Goal: Check status: Check status

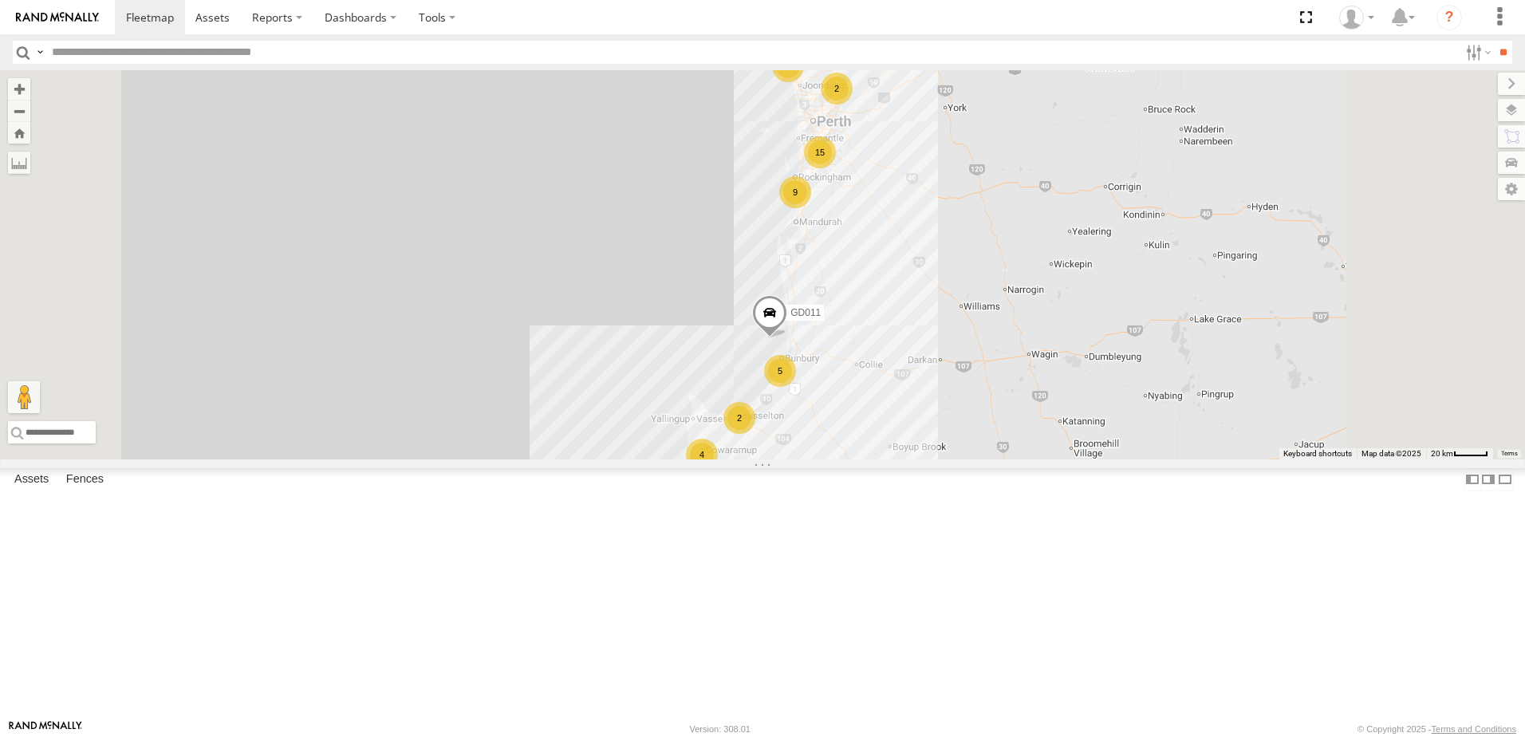
click at [0, 0] on span at bounding box center [0, 0] width 0 height 0
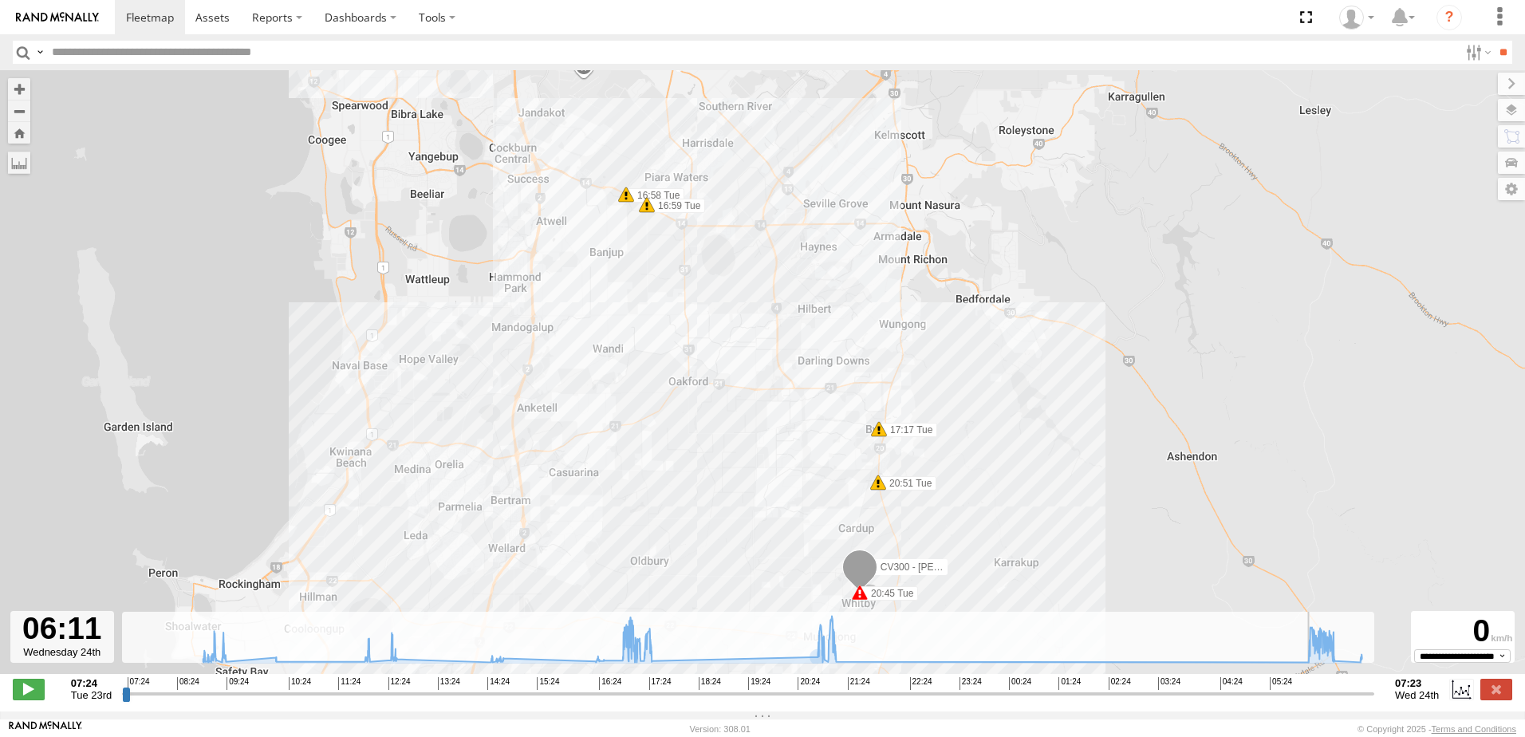
click at [1308, 701] on input "range" at bounding box center [748, 693] width 1252 height 15
click at [1314, 701] on input "range" at bounding box center [748, 693] width 1252 height 15
click at [14, 698] on span at bounding box center [29, 689] width 32 height 21
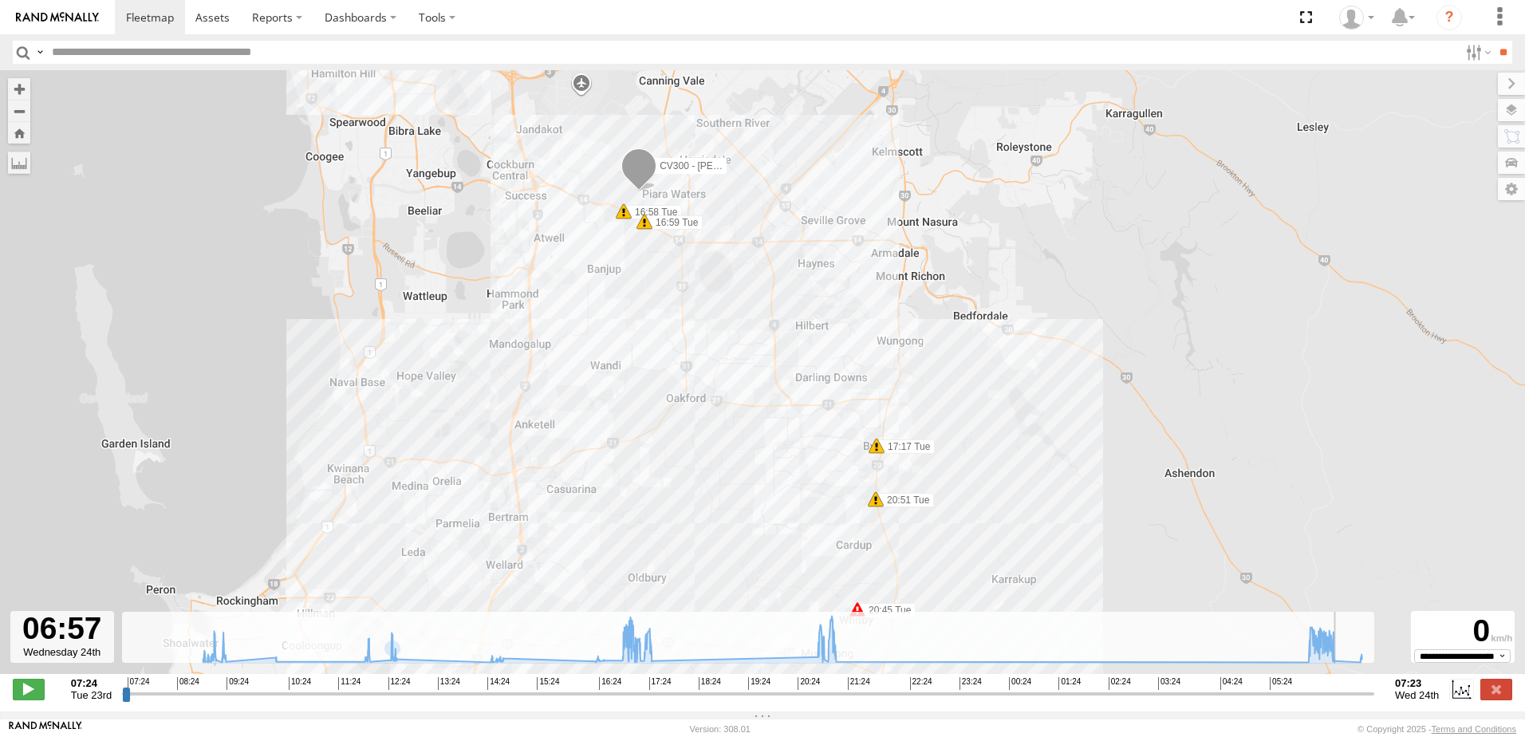
drag, startPoint x: 1036, startPoint y: 514, endPoint x: 768, endPoint y: 503, distance: 267.5
click at [1032, 537] on div "CV300 - Jayden LePage 16:58 Tue 16:59 Tue 17:17 Tue 20:45 Tue 20:51 Tue" at bounding box center [762, 380] width 1525 height 621
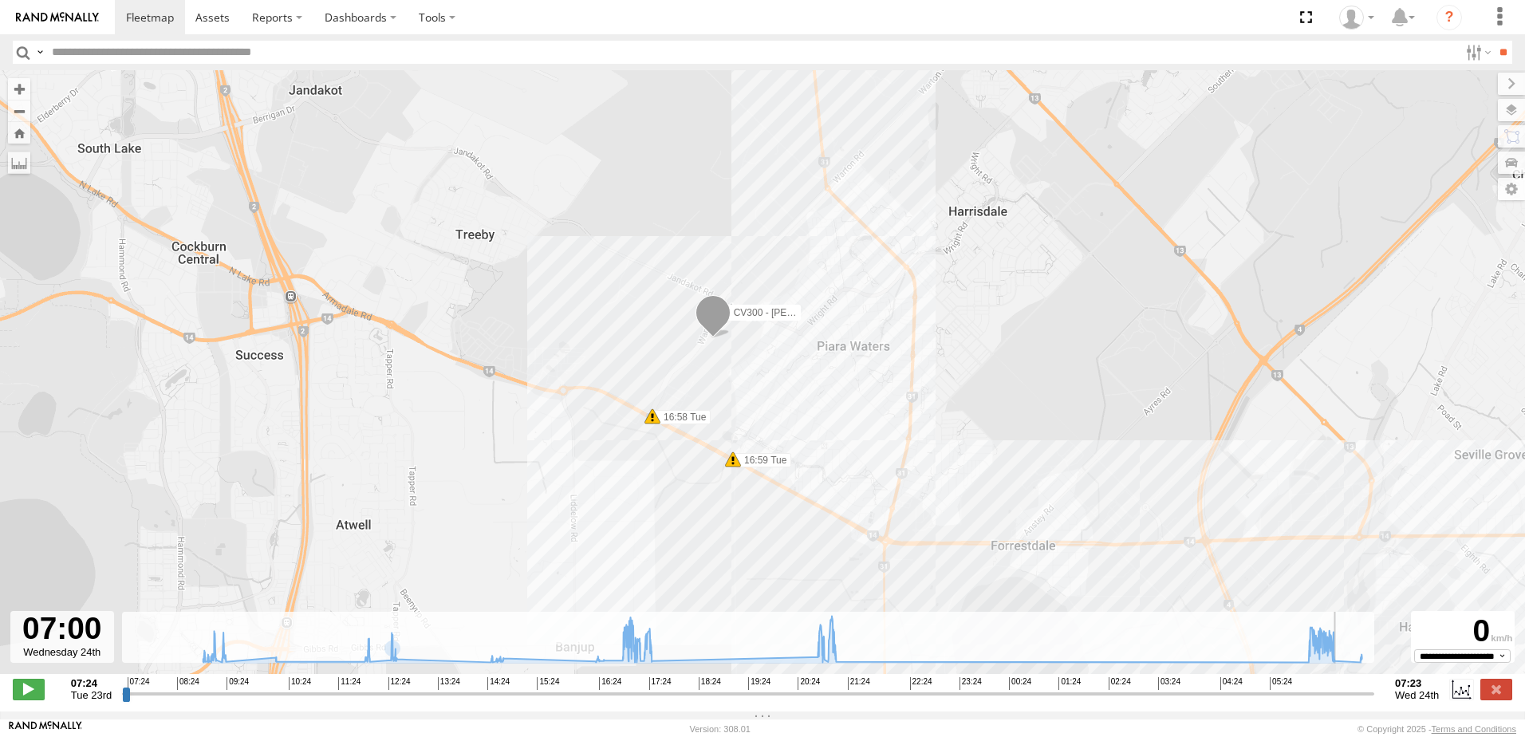
drag, startPoint x: 574, startPoint y: 223, endPoint x: 361, endPoint y: 380, distance: 264.2
click at [361, 380] on div "CV300 - Jayden LePage 16:58 Tue 16:59 Tue 17:17 Tue 20:45 Tue 20:51 Tue" at bounding box center [762, 380] width 1525 height 621
type input "**********"
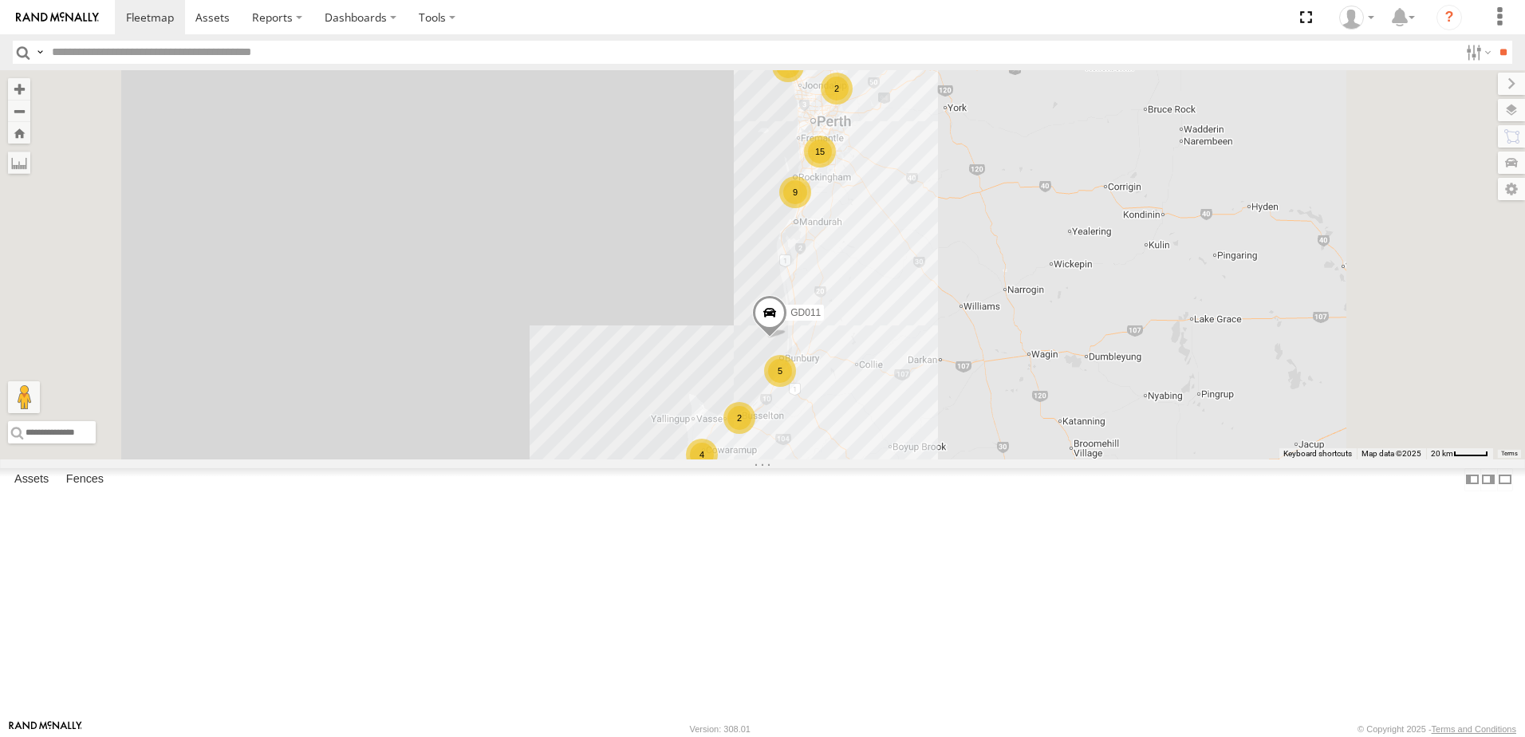
drag, startPoint x: 265, startPoint y: 192, endPoint x: 333, endPoint y: 247, distance: 87.5
click at [0, 0] on div "Video" at bounding box center [0, 0] width 0 height 0
click at [0, 0] on span at bounding box center [0, 0] width 0 height 0
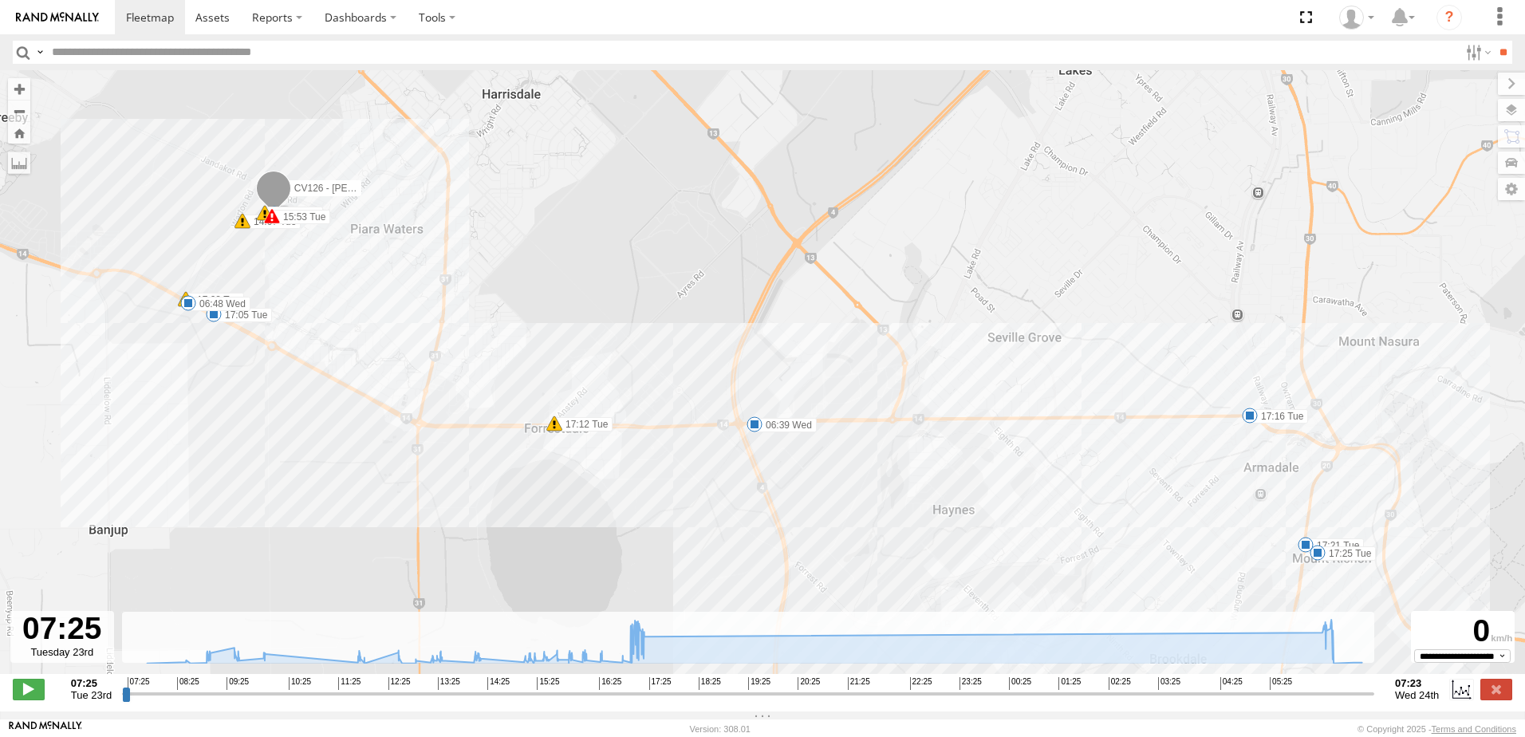
click at [1324, 701] on input "range" at bounding box center [748, 693] width 1252 height 15
click at [23, 692] on span at bounding box center [29, 689] width 32 height 21
click at [165, 20] on span at bounding box center [150, 17] width 48 height 15
type input "**********"
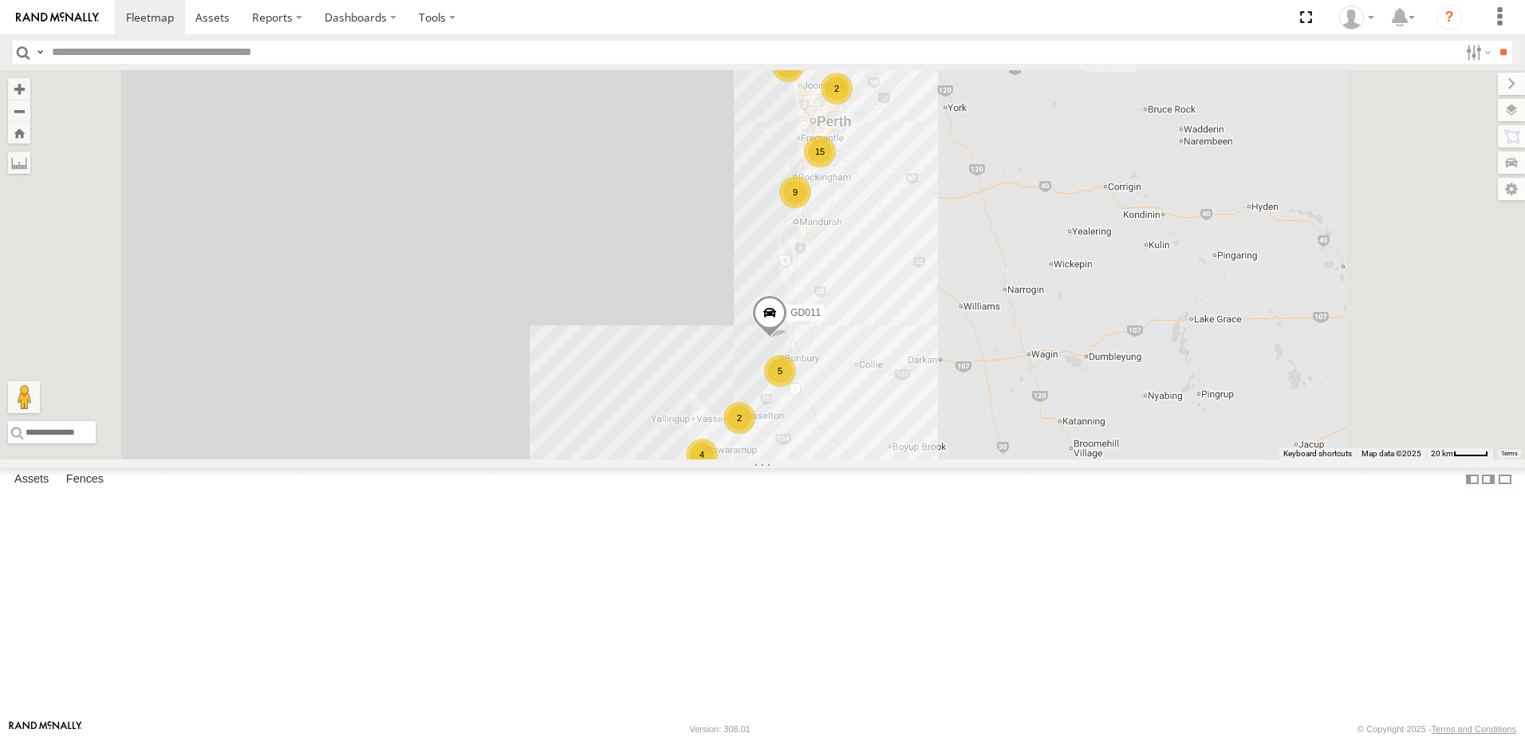
scroll to position [479, 0]
click at [0, 0] on span at bounding box center [0, 0] width 0 height 0
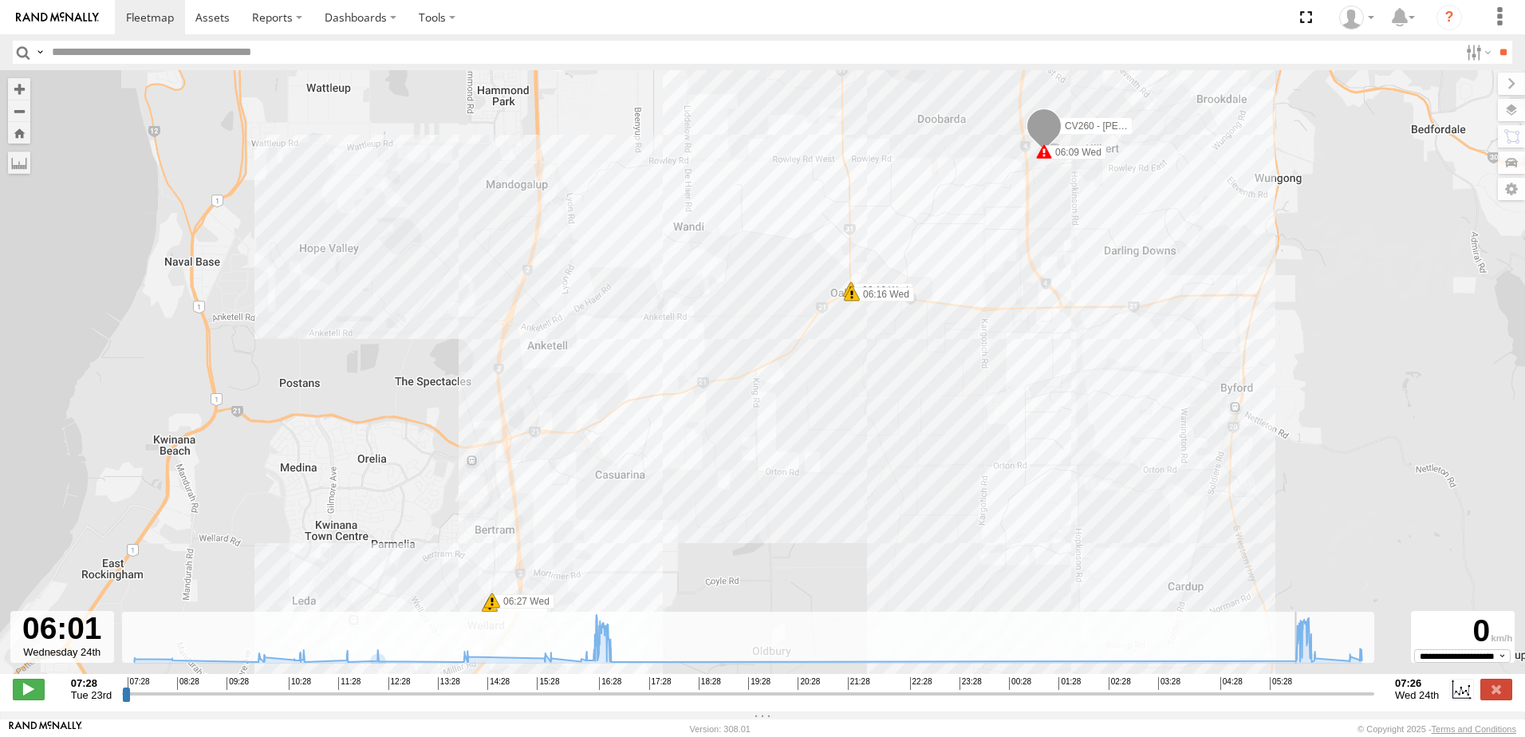
click at [1296, 700] on input "range" at bounding box center [748, 693] width 1252 height 15
click at [39, 693] on span at bounding box center [29, 689] width 32 height 21
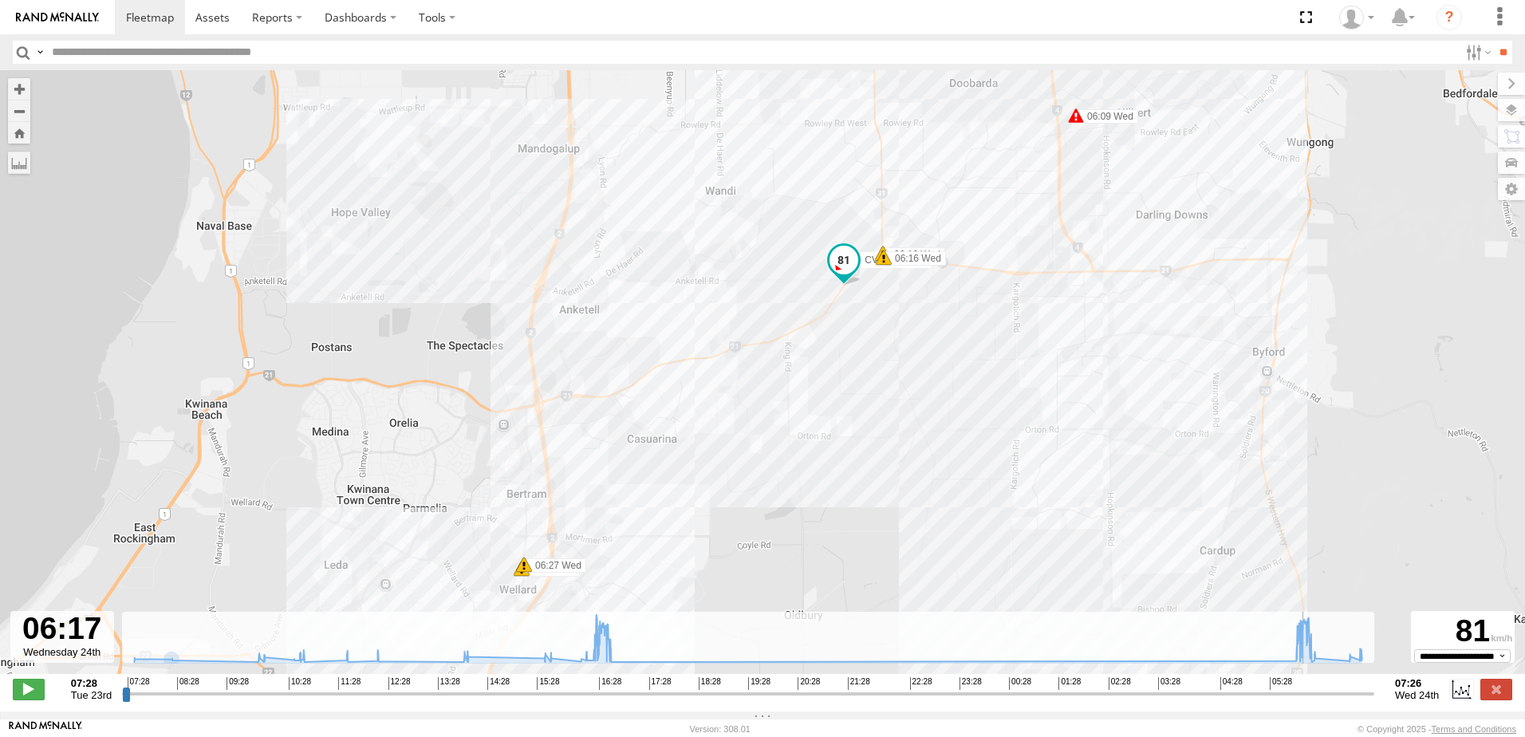
drag, startPoint x: 811, startPoint y: 566, endPoint x: 977, endPoint y: 369, distance: 257.5
click at [977, 369] on div "CV260 - Chris Innes 16:27 Tue 06:09 Wed 06:16 Wed 06:16 Wed 06:27 Wed" at bounding box center [762, 380] width 1525 height 621
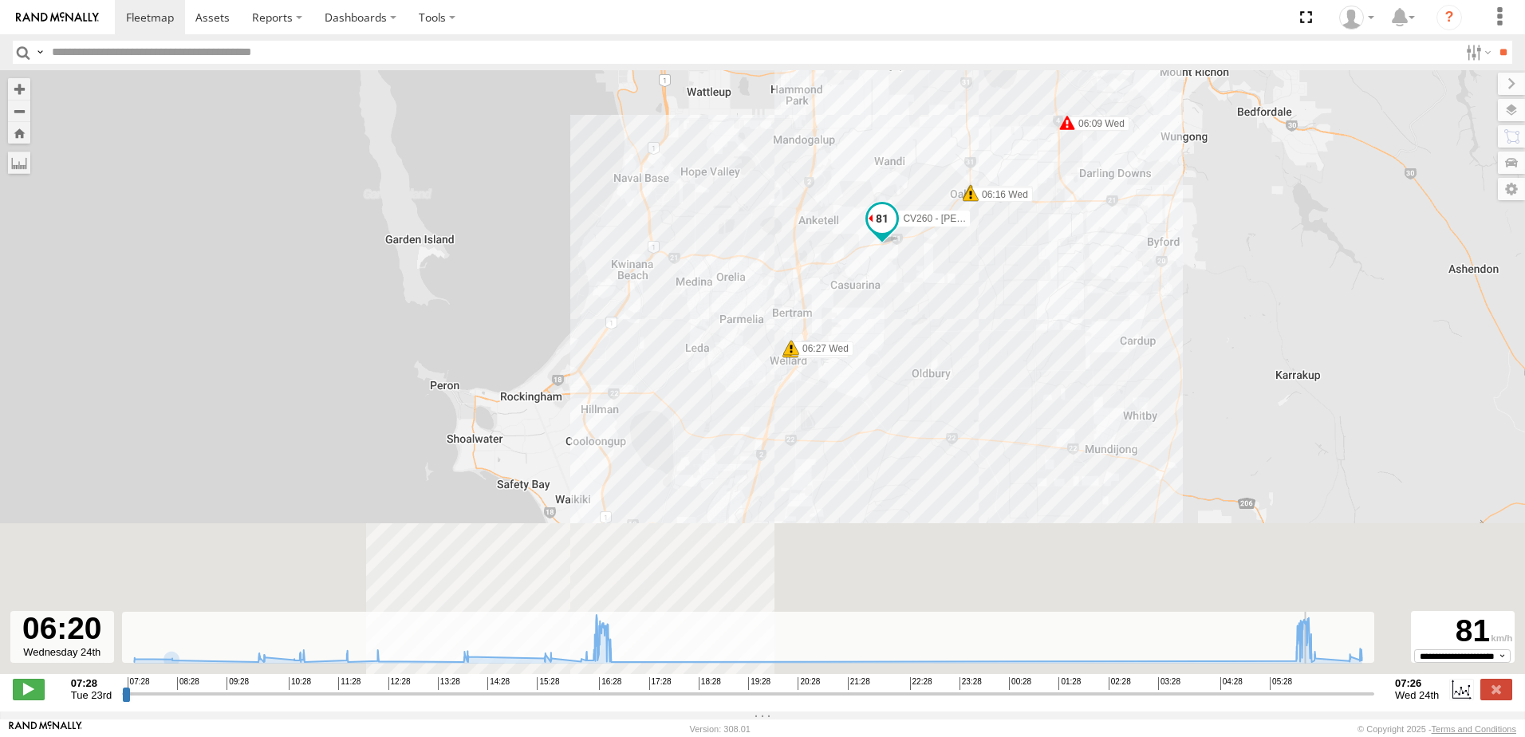
drag, startPoint x: 802, startPoint y: 510, endPoint x: 900, endPoint y: 296, distance: 235.2
click at [924, 278] on div "CV260 - Chris Innes 16:27 Tue 06:09 Wed 06:16 Wed 06:16 Wed 06:27 Wed" at bounding box center [762, 380] width 1525 height 621
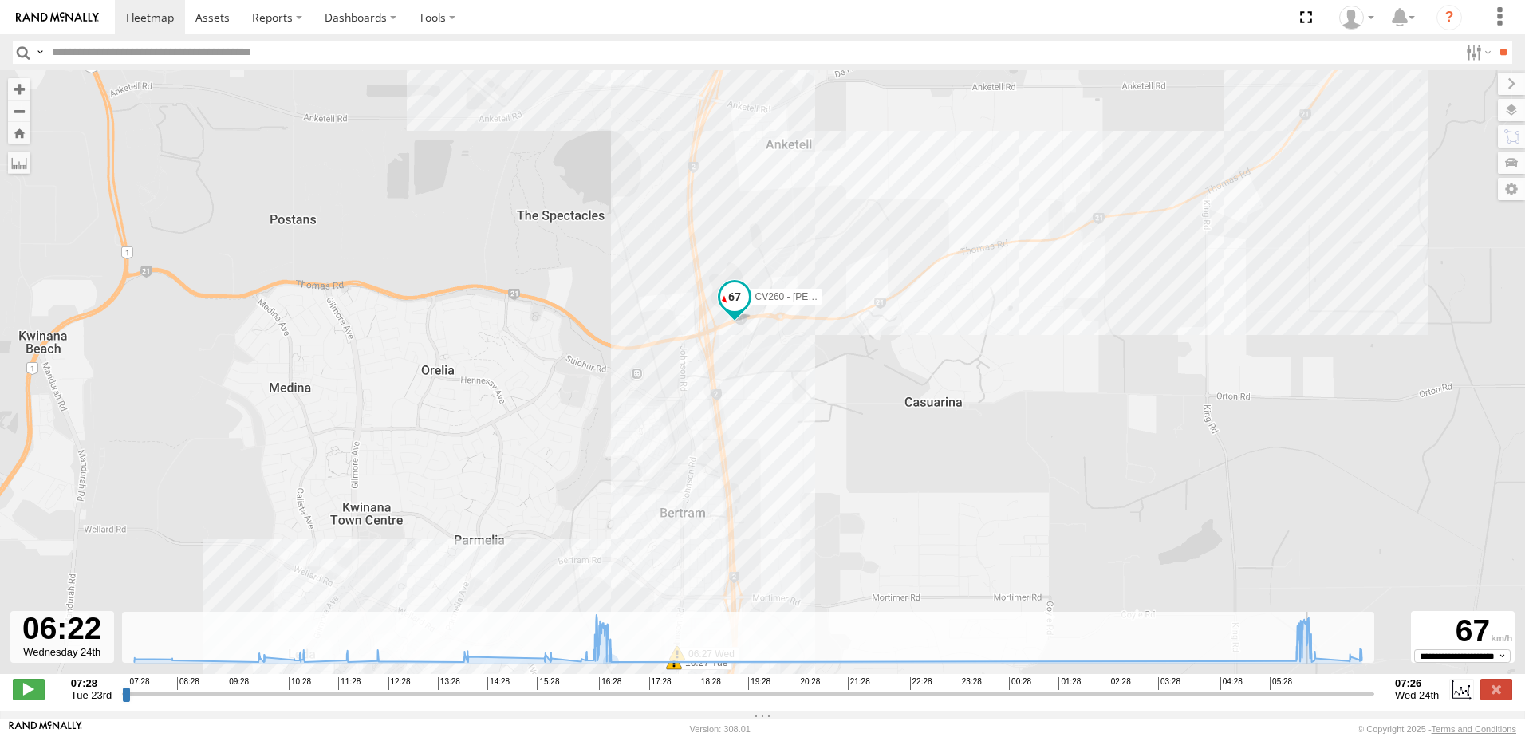
drag, startPoint x: 790, startPoint y: 542, endPoint x: 1000, endPoint y: 222, distance: 382.6
click at [1000, 222] on div "CV260 - Chris Innes 16:27 Tue 06:09 Wed 06:16 Wed 06:16 Wed 06:27 Wed" at bounding box center [762, 380] width 1525 height 621
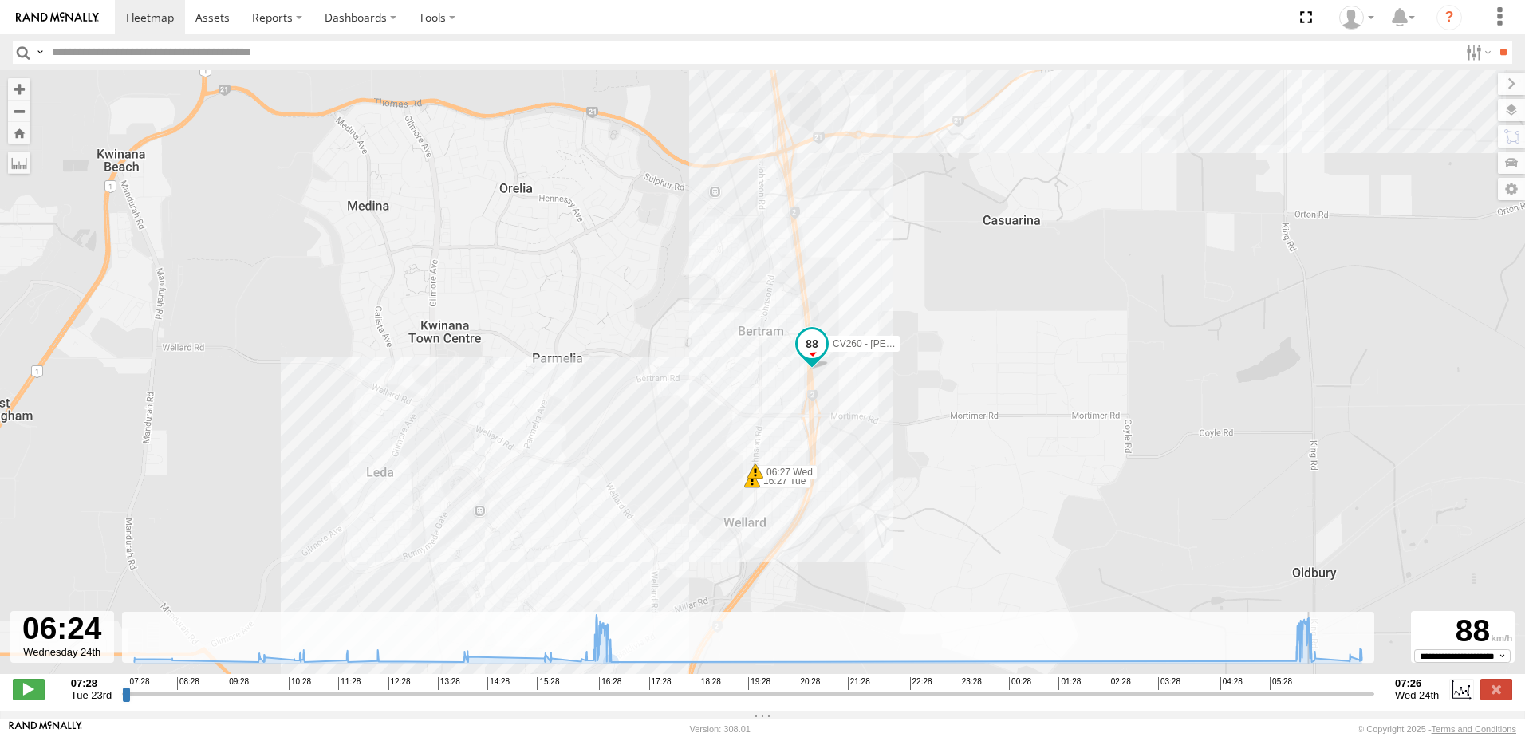
drag, startPoint x: 943, startPoint y: 467, endPoint x: 1031, endPoint y: 223, distance: 259.4
click at [1031, 223] on div "CV260 - Chris Innes 16:27 Tue 06:09 Wed 06:16 Wed 06:16 Wed 06:27 Wed" at bounding box center [762, 380] width 1525 height 621
click at [138, 14] on span at bounding box center [150, 17] width 48 height 15
type input "**********"
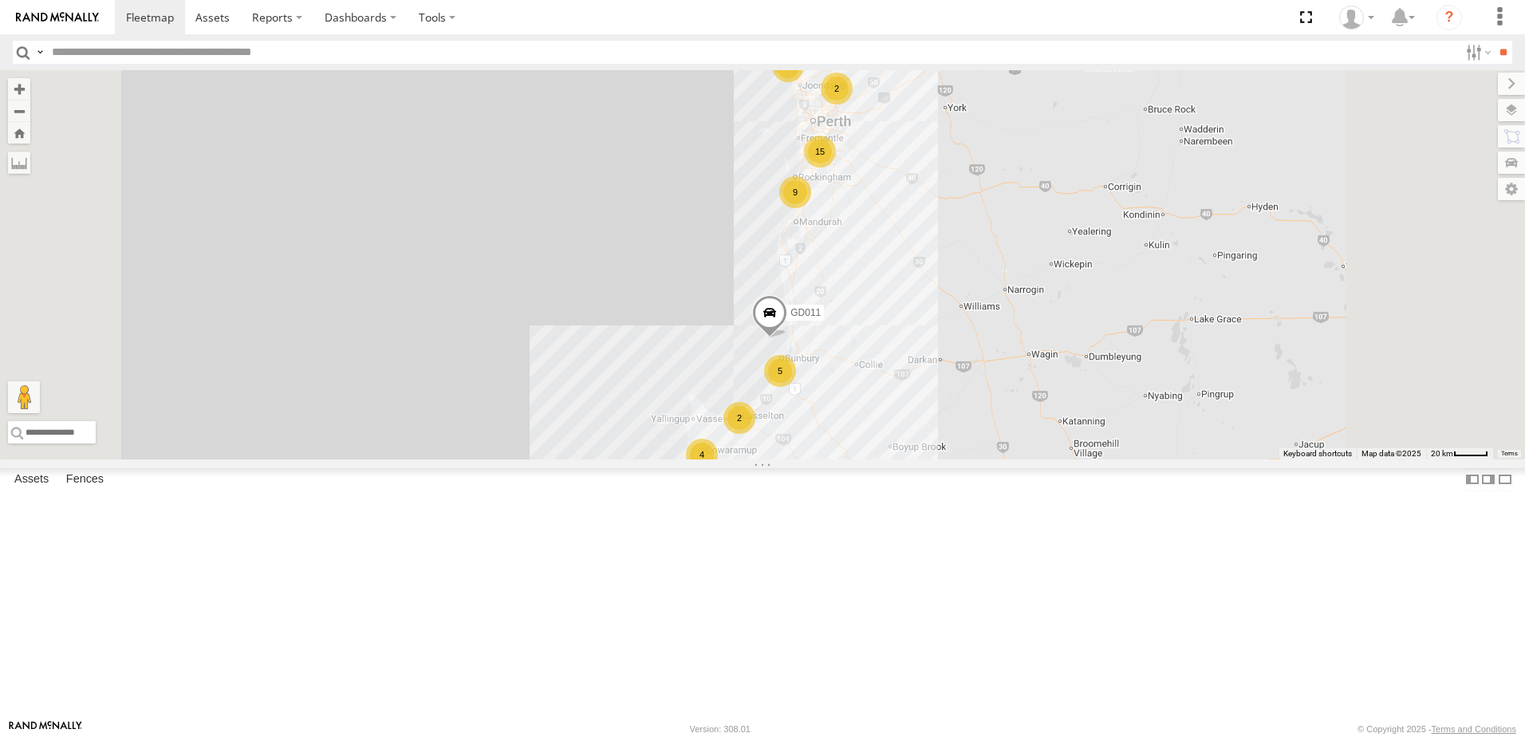
scroll to position [160, 0]
click at [0, 0] on span at bounding box center [0, 0] width 0 height 0
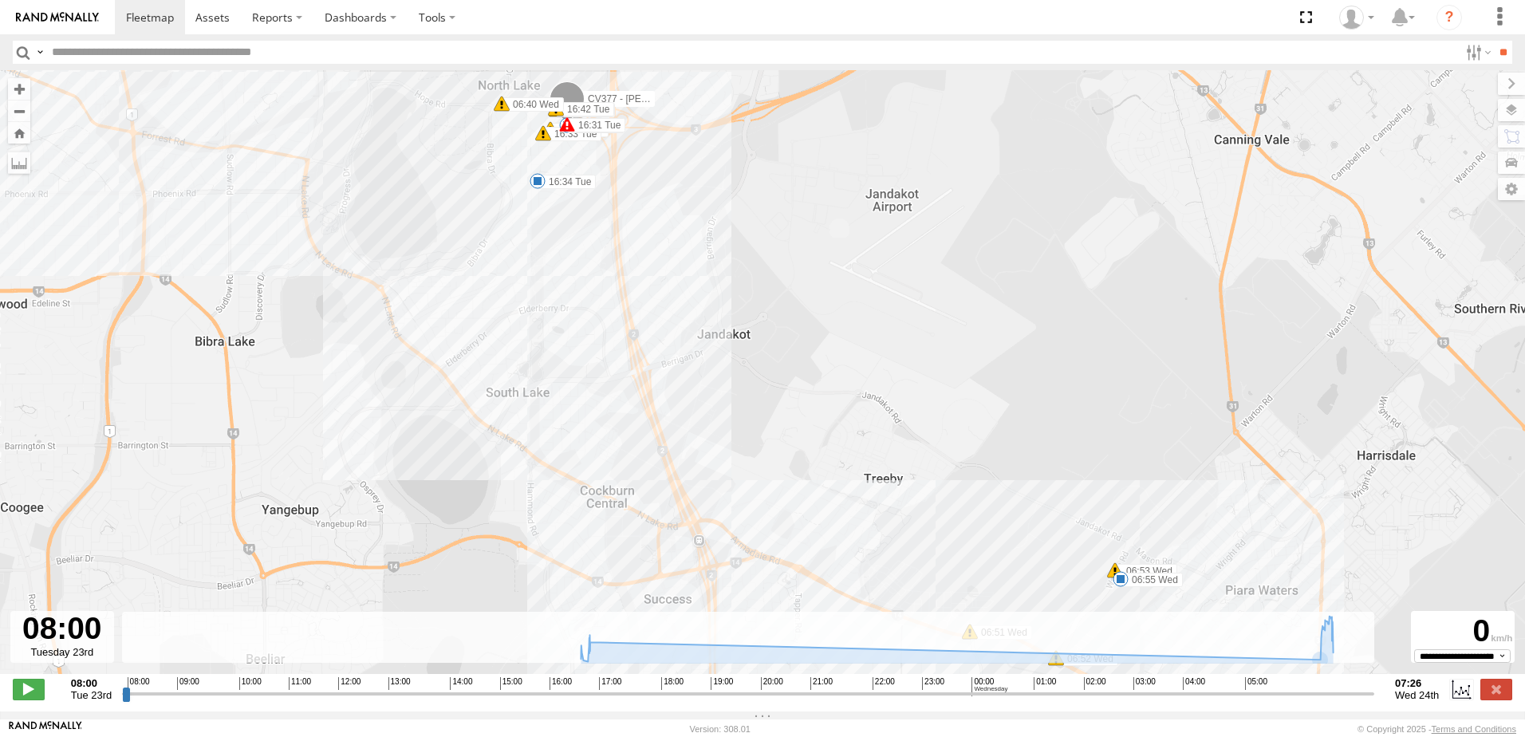
click at [1319, 701] on input "range" at bounding box center [748, 693] width 1252 height 15
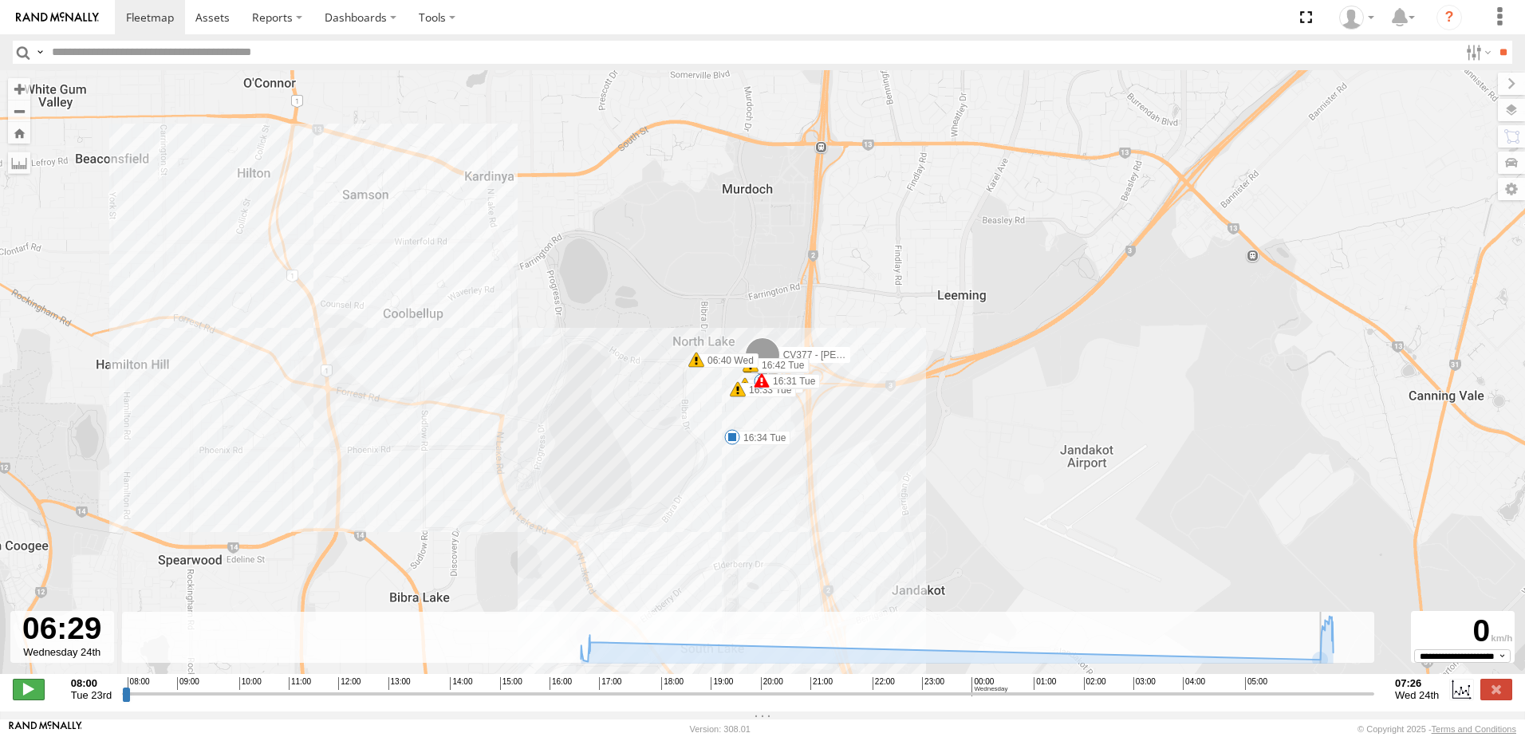
click at [16, 692] on span at bounding box center [29, 689] width 32 height 21
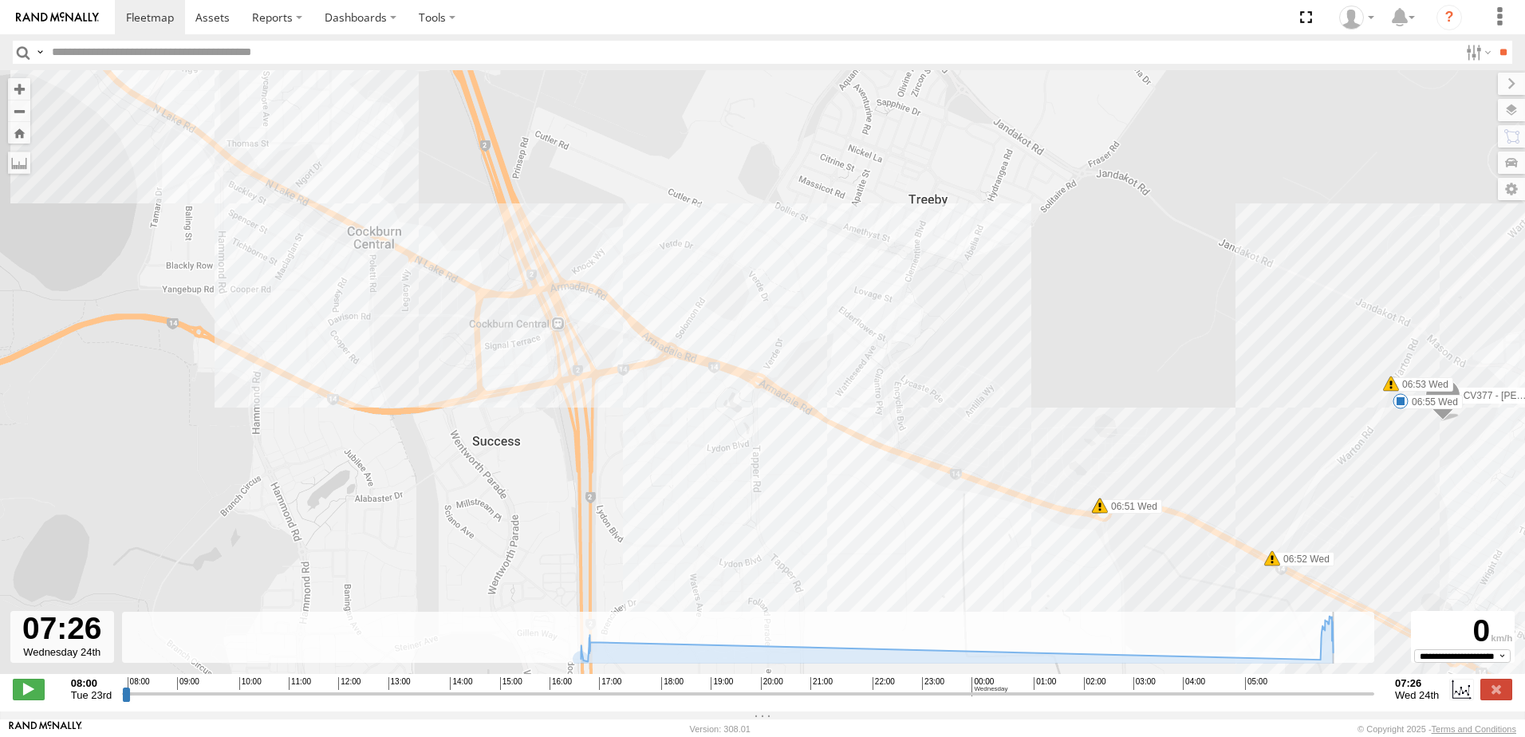
type input "**********"
click at [423, 638] on rect at bounding box center [748, 638] width 1252 height 52
click at [887, 300] on div "CV377 - Joel Mcsherry 16:31 Tue 16:34 Tue 16:43 Tue 06:55 Wed 16:32 Tue 16:32 T…" at bounding box center [762, 380] width 1525 height 621
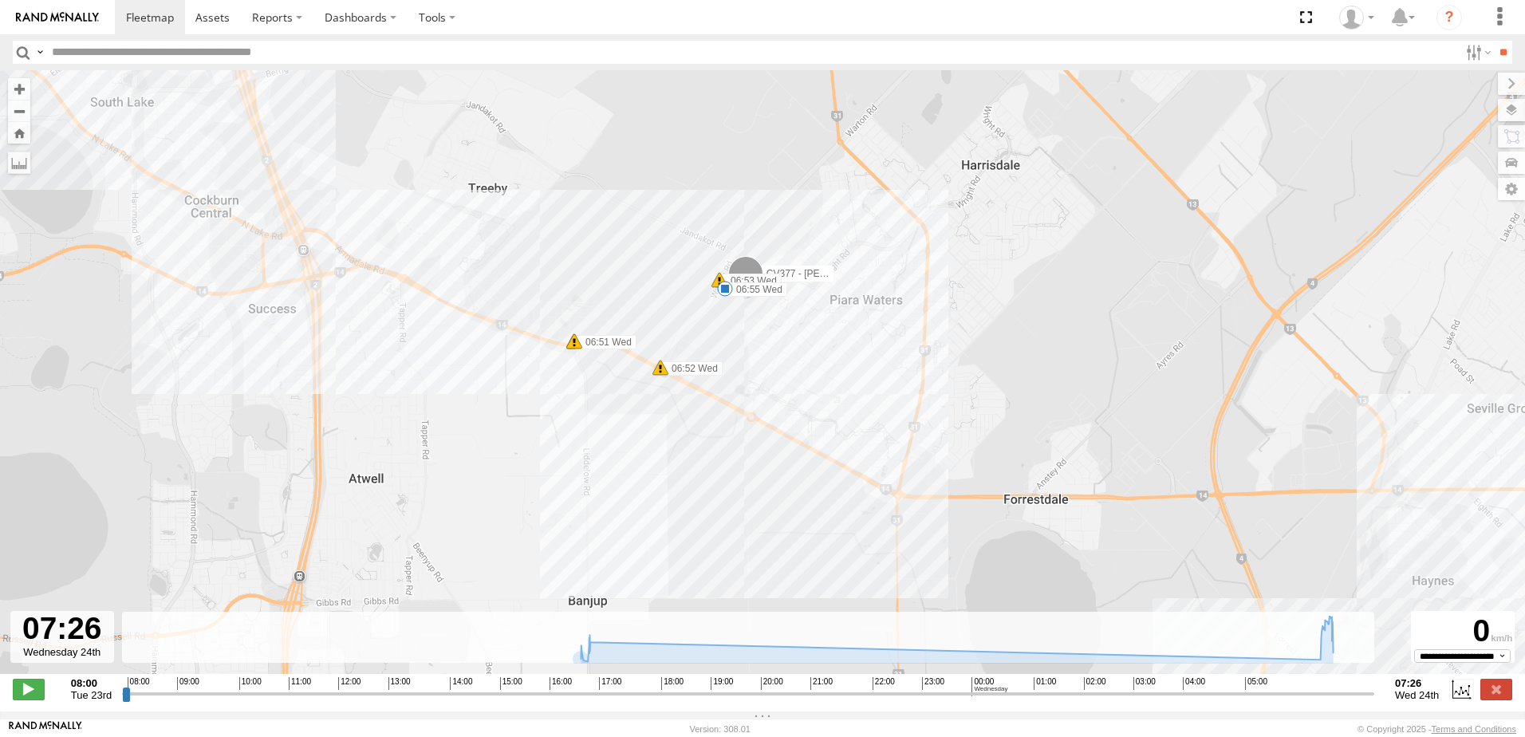
drag, startPoint x: 795, startPoint y: 431, endPoint x: 563, endPoint y: 263, distance: 286.3
click at [563, 263] on div "CV377 - Joel Mcsherry 16:31 Tue 16:34 Tue 16:43 Tue 06:55 Wed 16:32 Tue 16:32 T…" at bounding box center [762, 380] width 1525 height 621
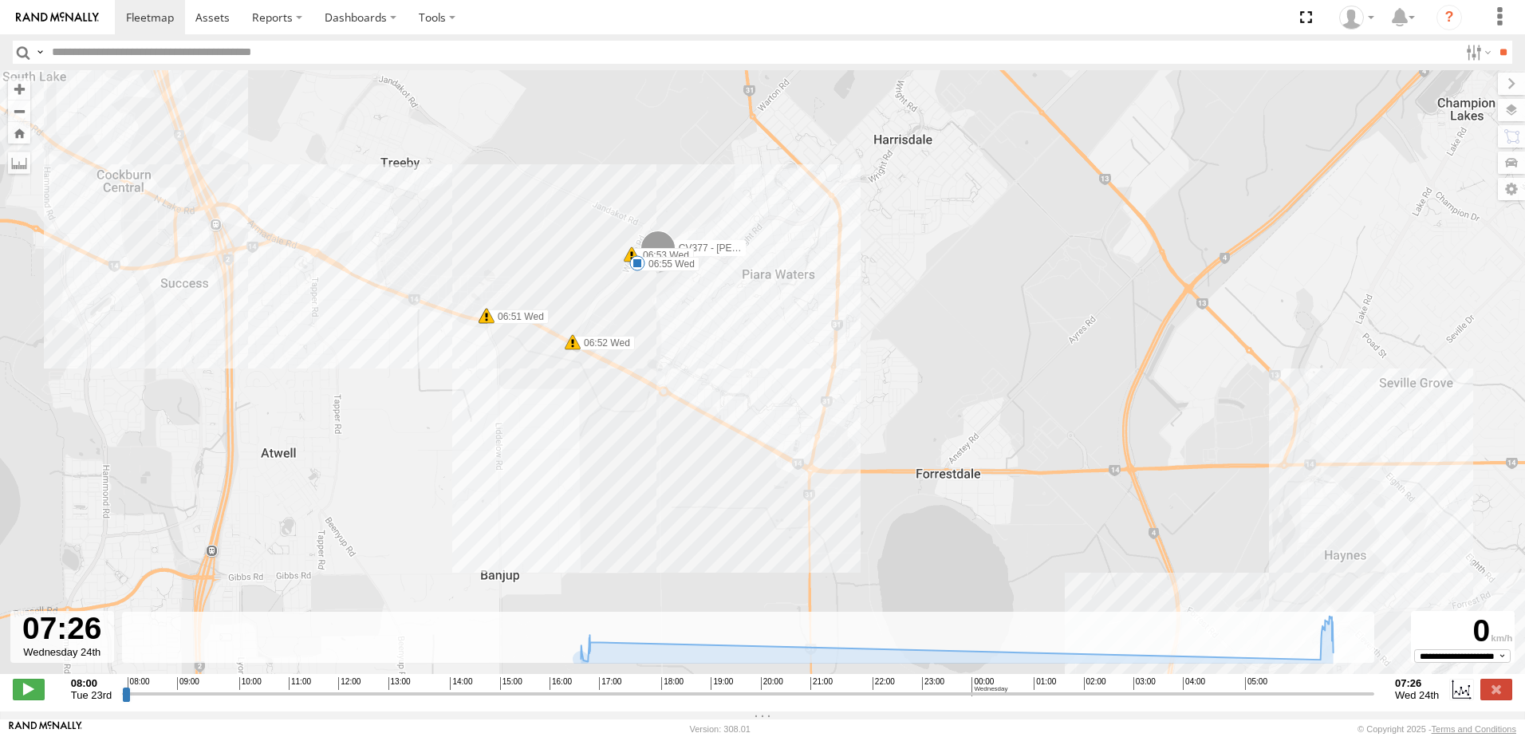
drag, startPoint x: 949, startPoint y: 459, endPoint x: 882, endPoint y: 443, distance: 68.1
click at [882, 443] on div "CV377 - Joel Mcsherry 16:31 Tue 16:34 Tue 16:43 Tue 06:55 Wed 16:32 Tue 16:32 T…" at bounding box center [762, 380] width 1525 height 621
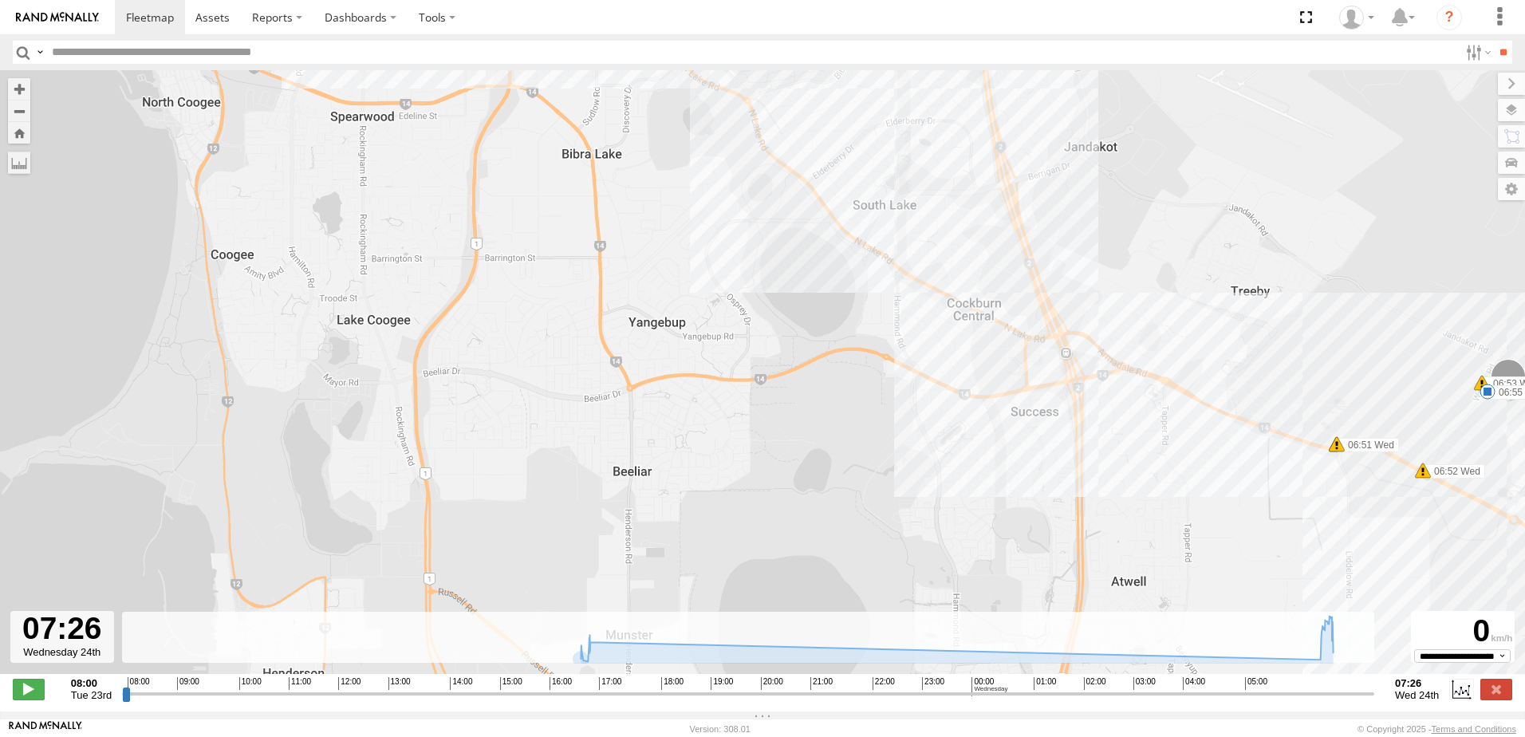
drag, startPoint x: 320, startPoint y: 187, endPoint x: 179, endPoint y: 300, distance: 181.0
click at [1166, 312] on div "CV377 - Joel Mcsherry 16:31 Tue 16:34 Tue 16:43 Tue 06:55 Wed 16:32 Tue 16:32 T…" at bounding box center [762, 380] width 1525 height 621
